Goal: Register for event/course

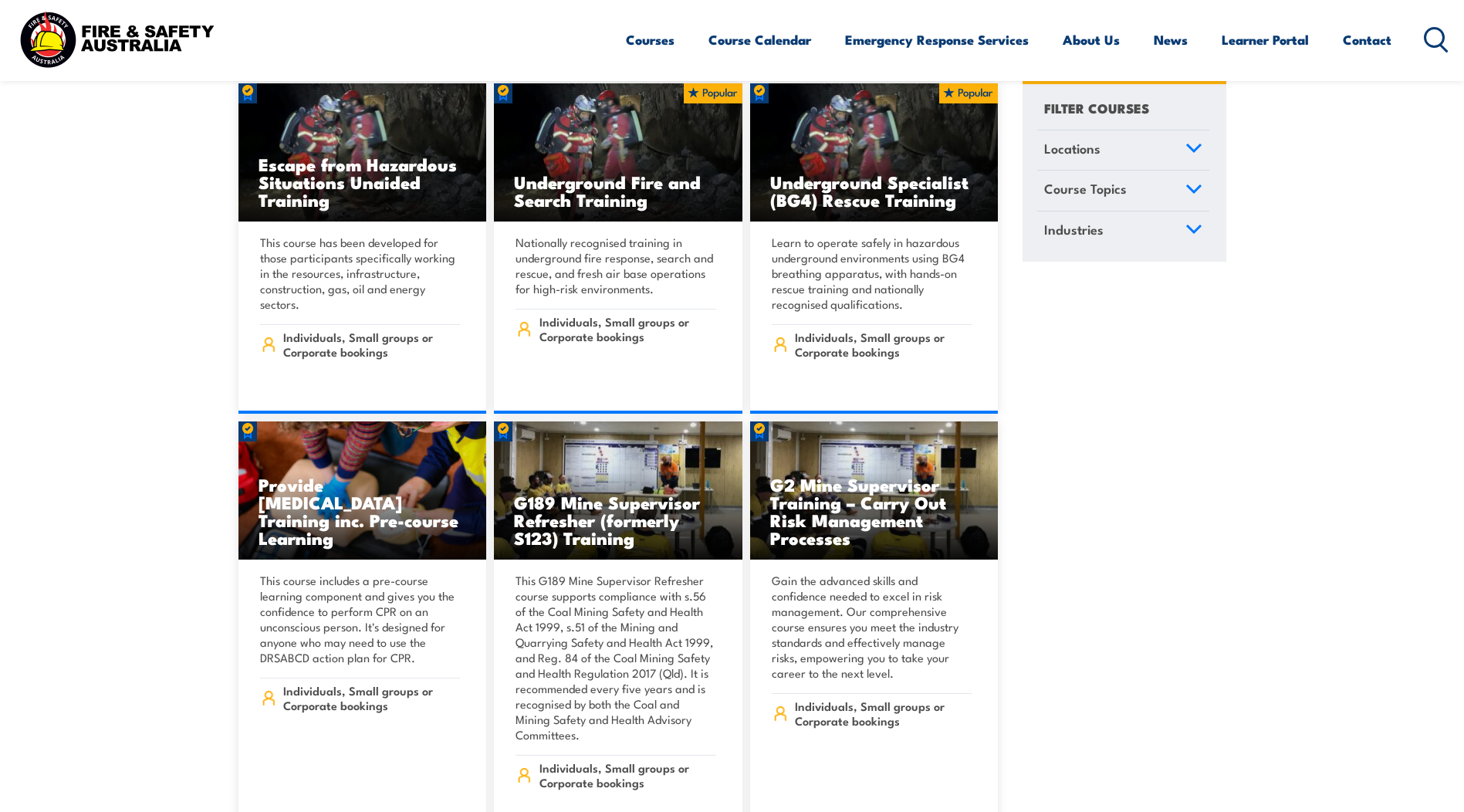
scroll to position [1544, 0]
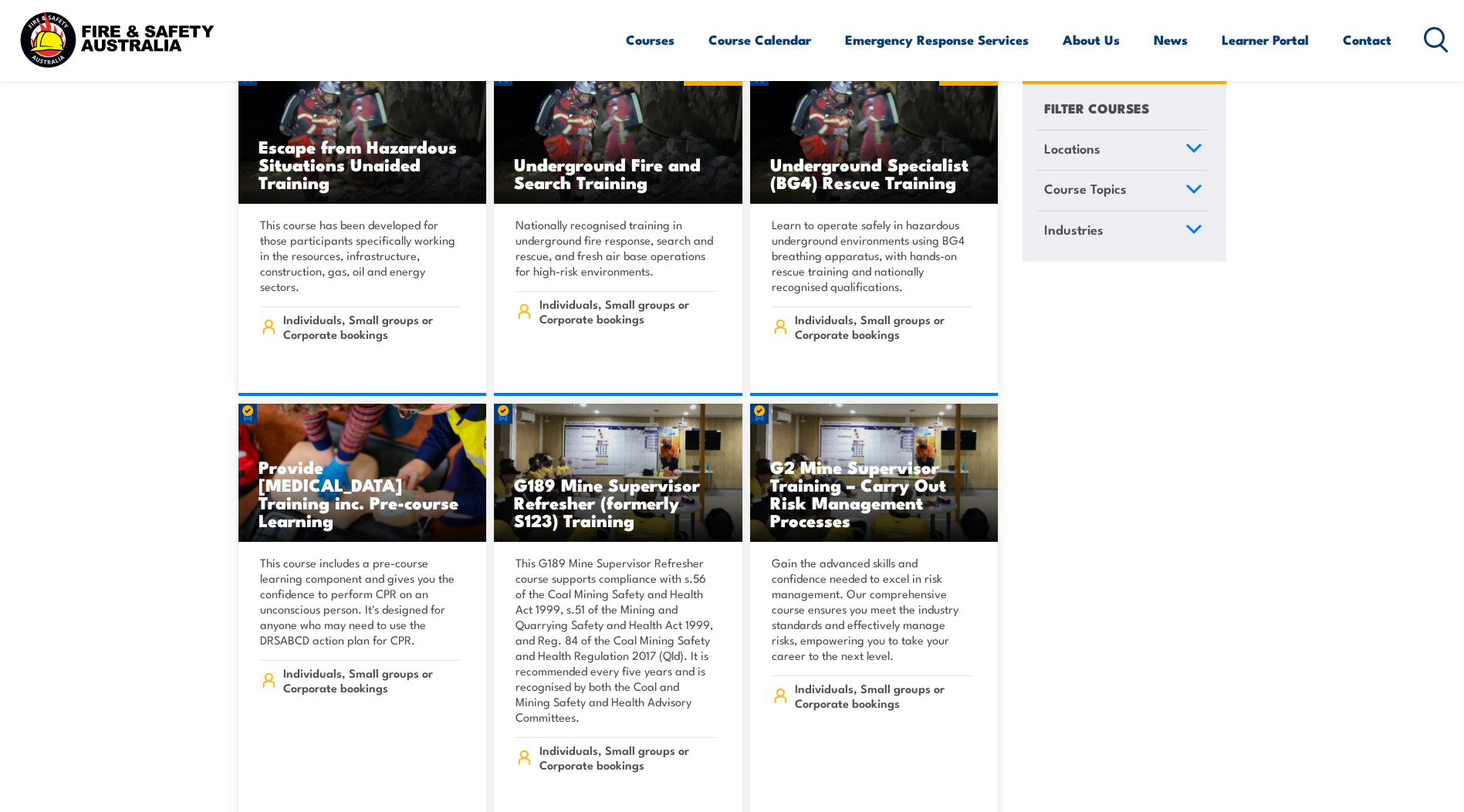
click at [1190, 149] on icon at bounding box center [1193, 148] width 14 height 7
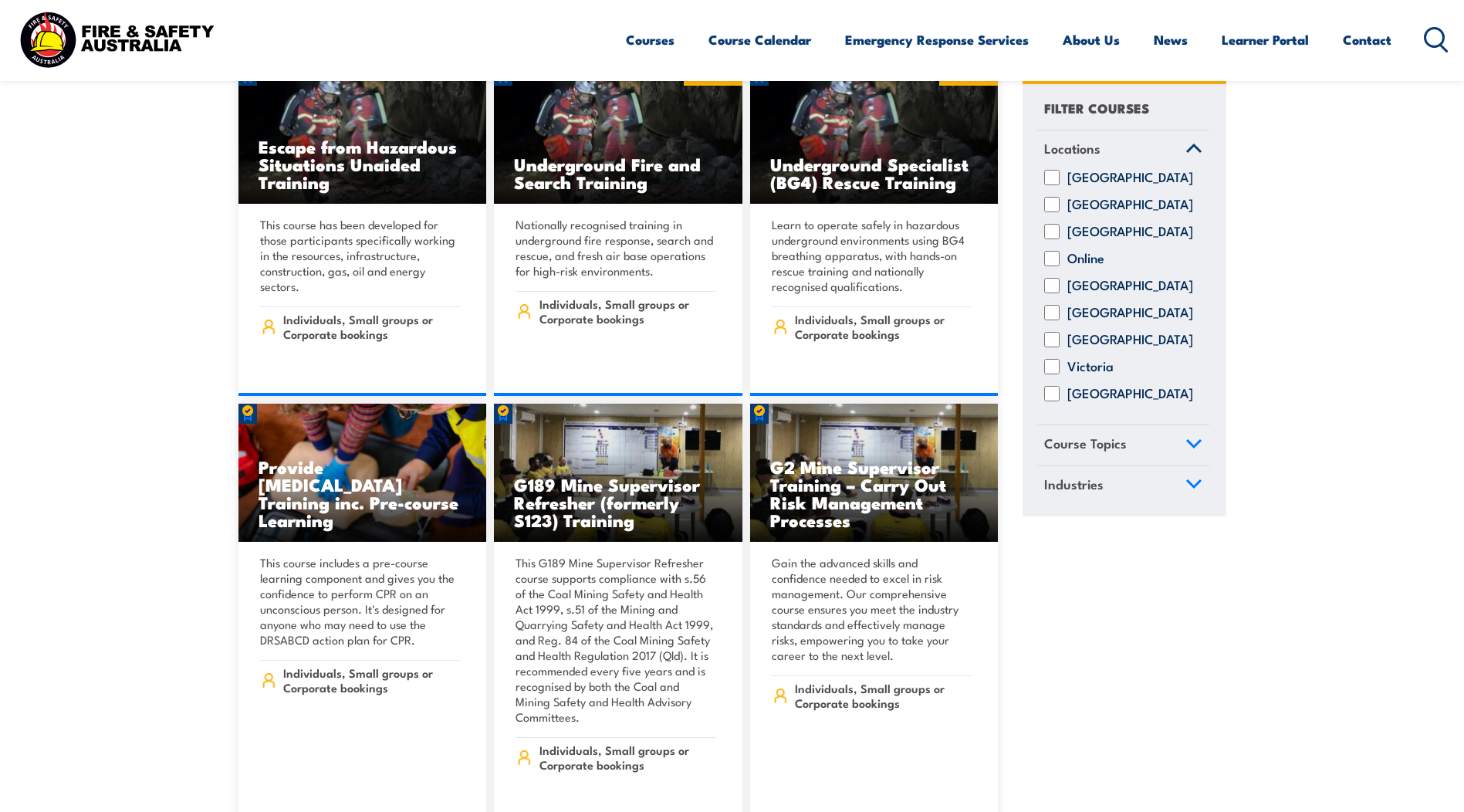
click at [1050, 213] on input "[GEOGRAPHIC_DATA]" at bounding box center [1052, 205] width 16 height 16
checkbox input "true"
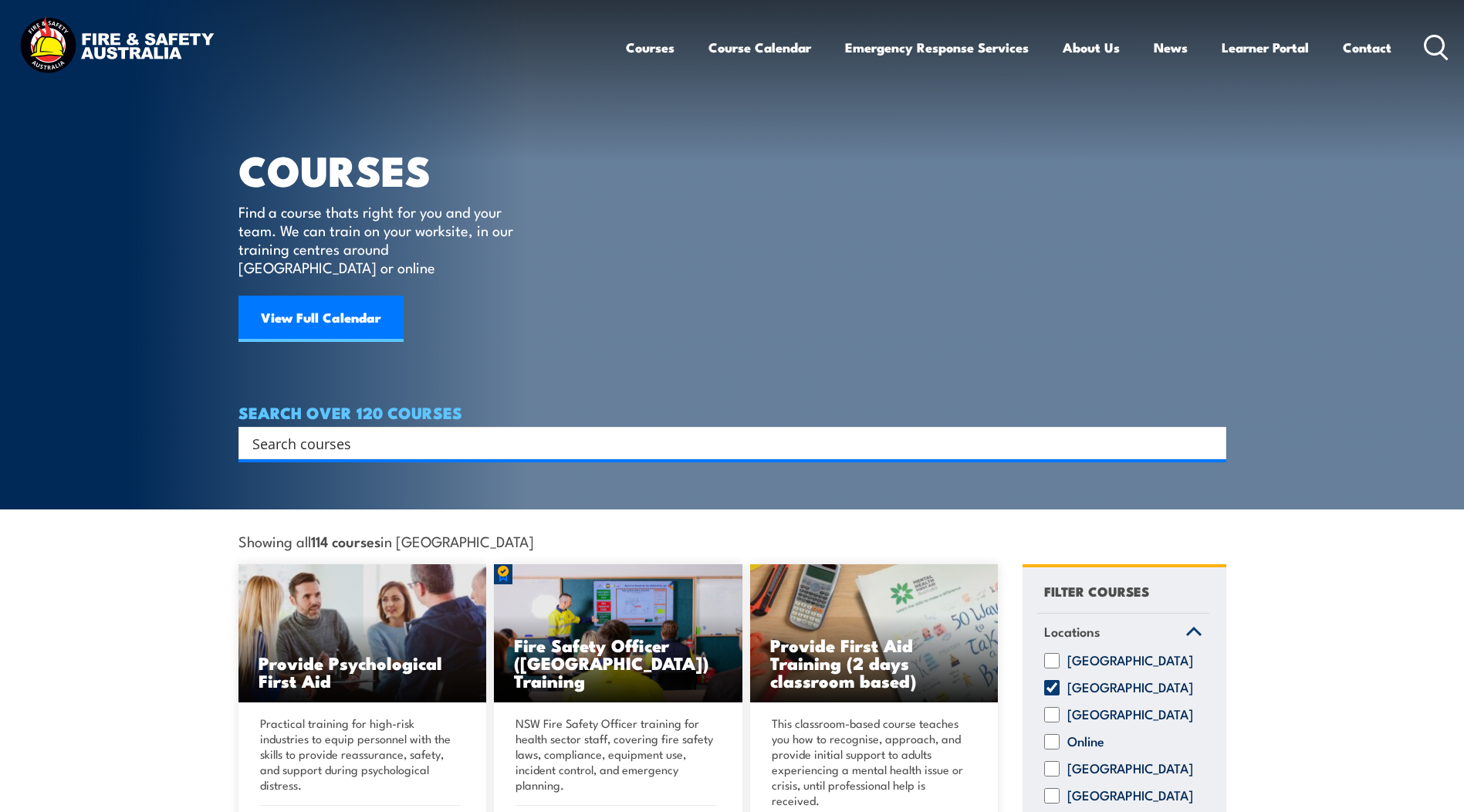
click at [257, 432] on input "Search input" at bounding box center [722, 443] width 940 height 23
